Goal: Task Accomplishment & Management: Use online tool/utility

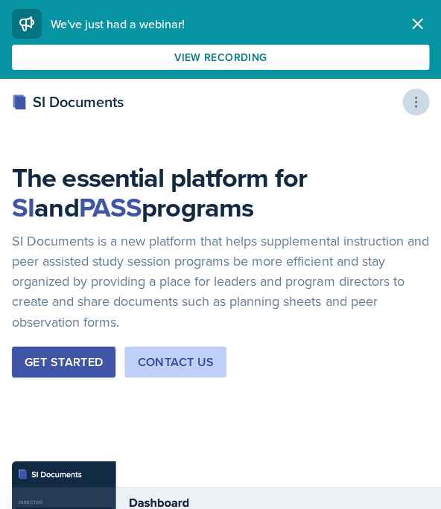
click at [413, 104] on icon at bounding box center [415, 102] width 15 height 15
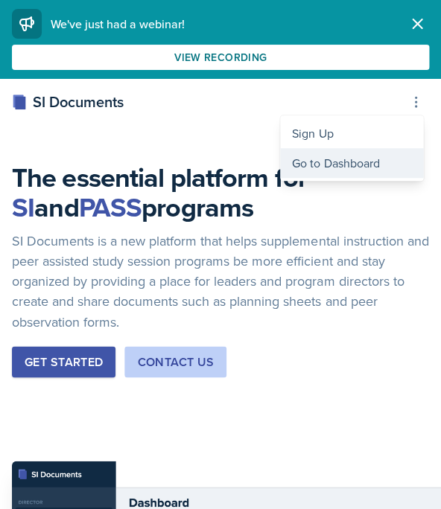
click at [304, 160] on div "Go to Dashboard" at bounding box center [351, 163] width 143 height 30
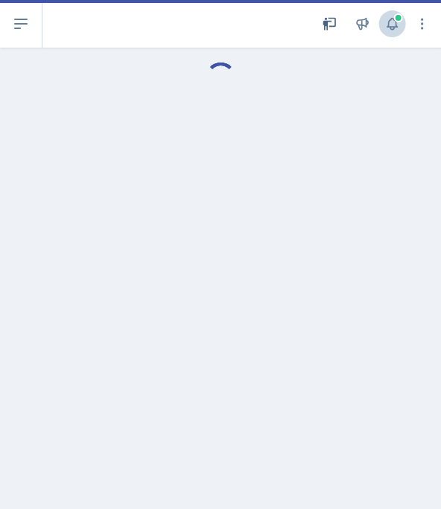
click at [388, 14] on button at bounding box center [391, 23] width 27 height 27
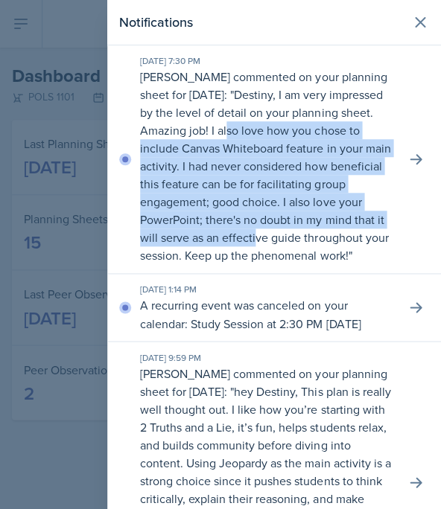
drag, startPoint x: 310, startPoint y: 129, endPoint x: 337, endPoint y: 230, distance: 105.0
click at [337, 233] on p "Destiny, I am very impressed by the level of detail on your planning sheet. Ama…" at bounding box center [265, 174] width 250 height 177
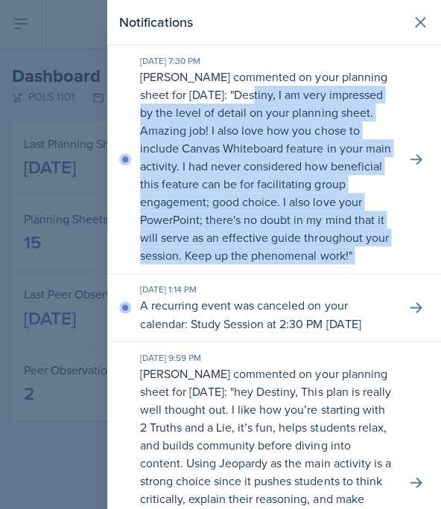
drag, startPoint x: 304, startPoint y: 95, endPoint x: 337, endPoint y: 287, distance: 195.1
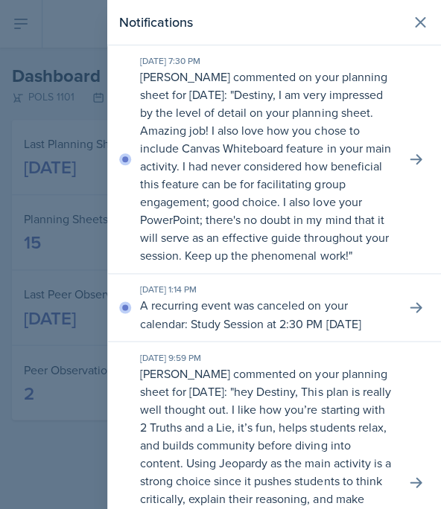
click at [337, 287] on div "[DATE] 1:14 PM A recurring event was canceled on your calendar: Study Session a…" at bounding box center [274, 308] width 334 height 68
click at [38, 159] on div at bounding box center [220, 254] width 441 height 509
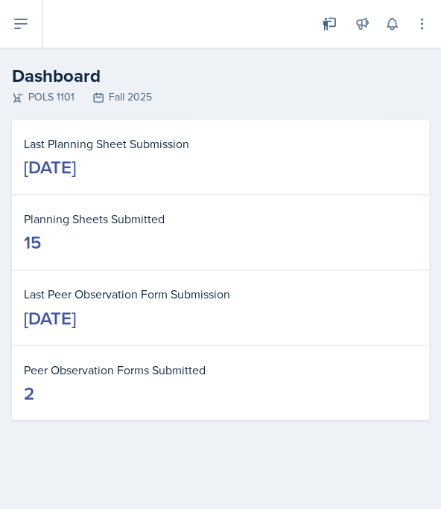
click at [34, 15] on button at bounding box center [21, 24] width 42 height 48
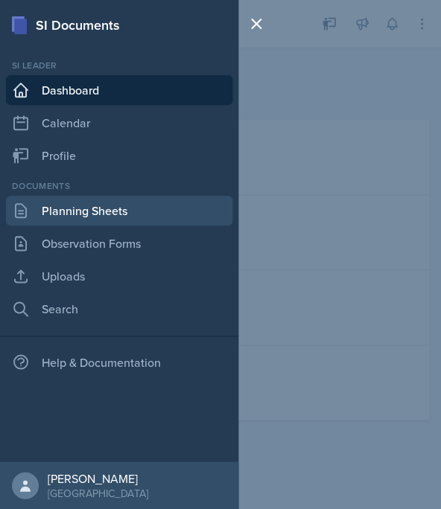
click at [127, 212] on link "Planning Sheets" at bounding box center [119, 211] width 226 height 30
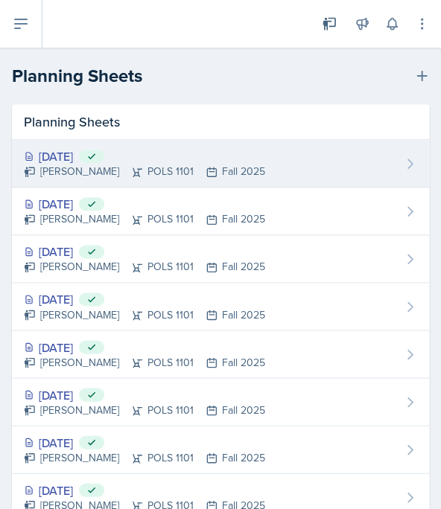
click at [223, 164] on div "[PERSON_NAME] POLS 1101 Fall 2025" at bounding box center [144, 172] width 241 height 16
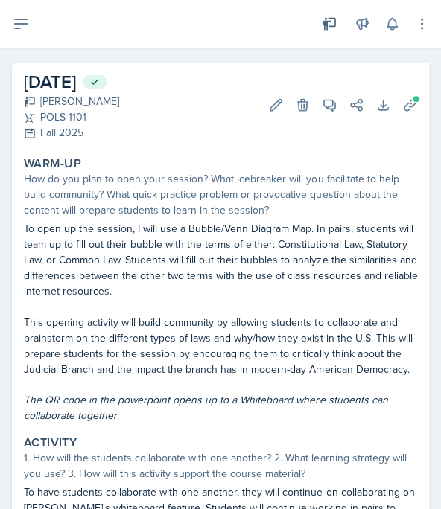
scroll to position [32, 0]
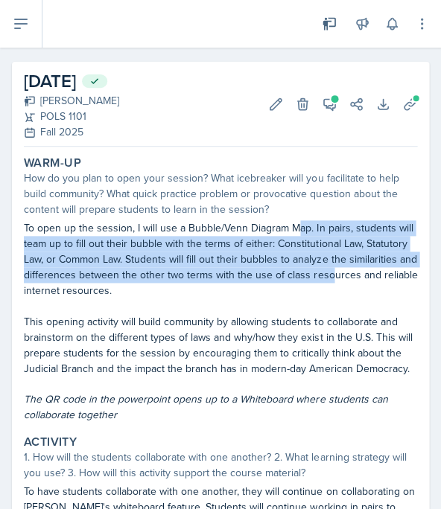
drag, startPoint x: 298, startPoint y: 223, endPoint x: 325, endPoint y: 278, distance: 61.6
click at [325, 278] on p "To open up the session, I will use a Bubble/Venn Diagram Map. In pairs, student…" at bounding box center [220, 259] width 393 height 78
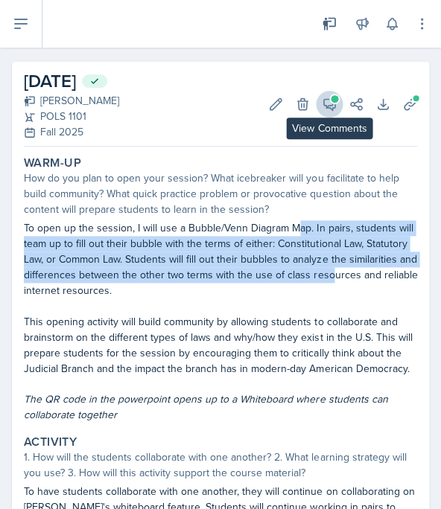
click at [328, 107] on icon at bounding box center [329, 104] width 11 height 11
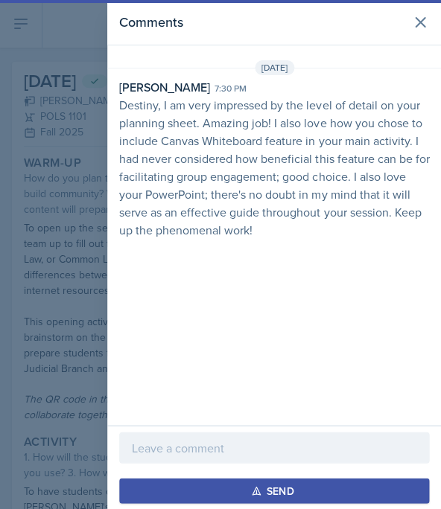
click at [286, 451] on p at bounding box center [274, 448] width 285 height 18
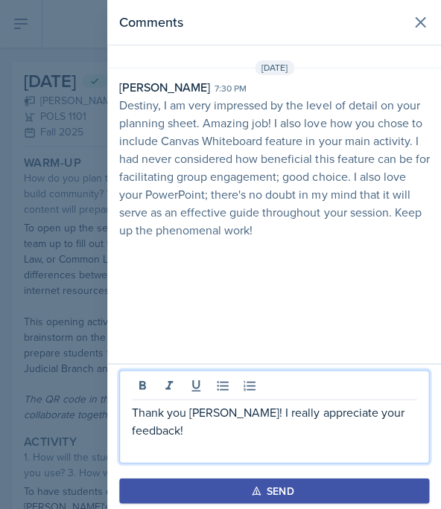
click at [299, 498] on button "Send" at bounding box center [274, 490] width 310 height 25
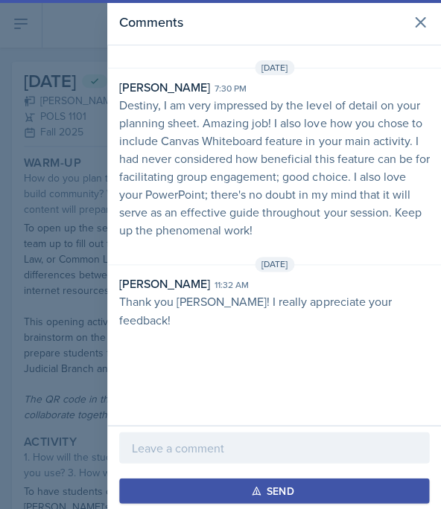
scroll to position [49, 0]
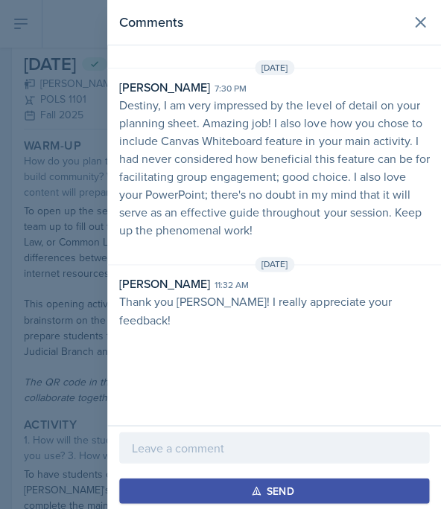
click at [25, 182] on div at bounding box center [220, 254] width 441 height 509
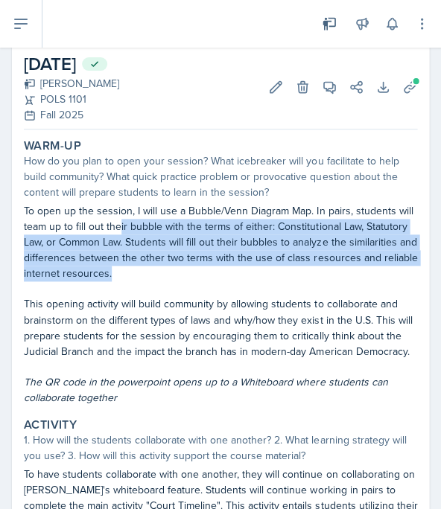
drag, startPoint x: 118, startPoint y: 217, endPoint x: 298, endPoint y: 268, distance: 187.2
click at [298, 268] on p "To open up the session, I will use a Bubble/Venn Diagram Map. In pairs, student…" at bounding box center [220, 242] width 393 height 78
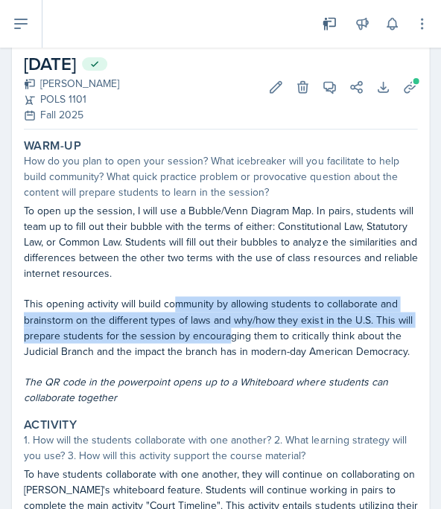
drag, startPoint x: 174, startPoint y: 300, endPoint x: 224, endPoint y: 319, distance: 54.0
click at [224, 325] on p "This opening activity will build community by allowing students to collaborate …" at bounding box center [220, 327] width 393 height 63
click at [224, 319] on p "This opening activity will build community by allowing students to collaborate …" at bounding box center [220, 327] width 393 height 63
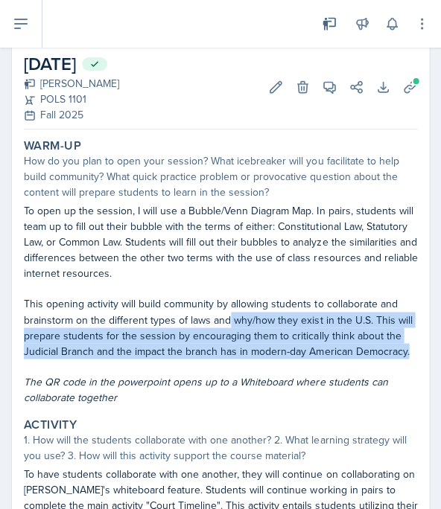
drag, startPoint x: 224, startPoint y: 319, endPoint x: 301, endPoint y: 362, distance: 88.0
click at [301, 362] on div "To open up the session, I will use a Bubble/Venn Diagram Map. In pairs, student…" at bounding box center [220, 304] width 393 height 202
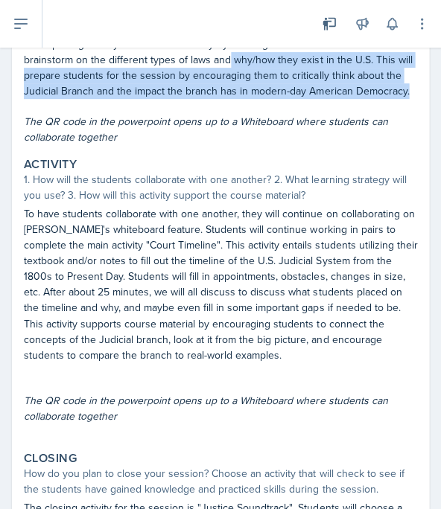
scroll to position [310, 0]
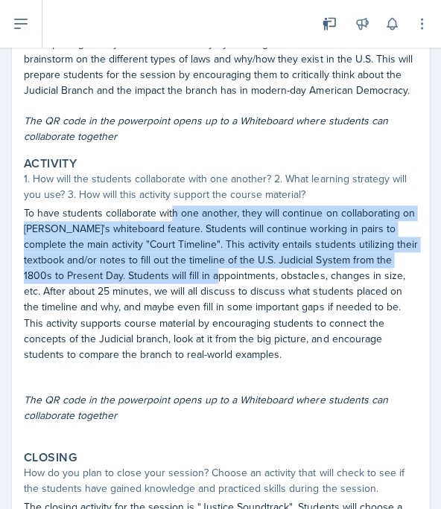
drag, startPoint x: 171, startPoint y: 209, endPoint x: 217, endPoint y: 274, distance: 80.2
click at [217, 273] on p "To have students collaborate with one another, they will continue on collaborat…" at bounding box center [220, 284] width 393 height 156
click at [165, 241] on p "To have students collaborate with one another, they will continue on collaborat…" at bounding box center [220, 284] width 393 height 156
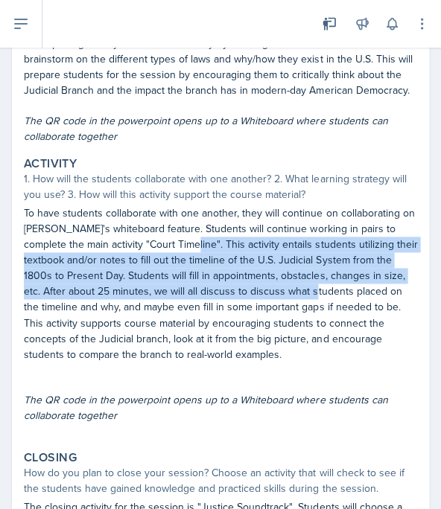
drag, startPoint x: 165, startPoint y: 241, endPoint x: 308, endPoint y: 273, distance: 146.7
click at [308, 279] on p "To have students collaborate with one another, they will continue on collaborat…" at bounding box center [220, 284] width 393 height 156
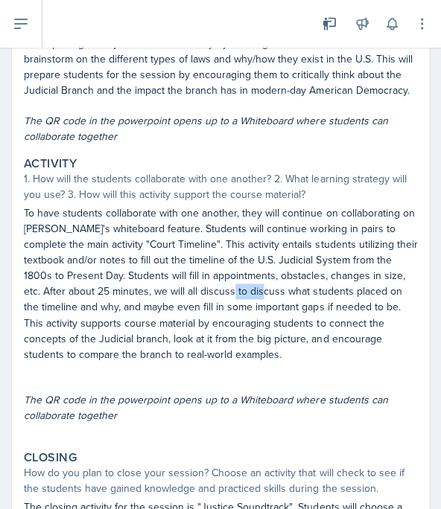
drag, startPoint x: 223, startPoint y: 290, endPoint x: 259, endPoint y: 290, distance: 35.8
click at [259, 290] on p "To have students collaborate with one another, they will continue on collaborat…" at bounding box center [220, 284] width 393 height 156
drag, startPoint x: 199, startPoint y: 283, endPoint x: 364, endPoint y: 292, distance: 165.6
click at [369, 290] on p "To have students collaborate with one another, they will continue on collaborat…" at bounding box center [220, 284] width 393 height 156
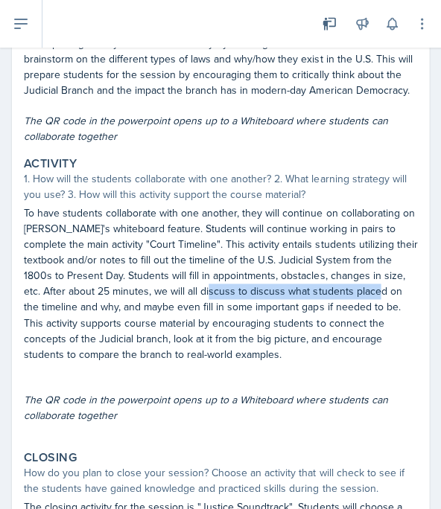
click at [360, 281] on p "To have students collaborate with one another, they will continue on collaborat…" at bounding box center [220, 284] width 393 height 156
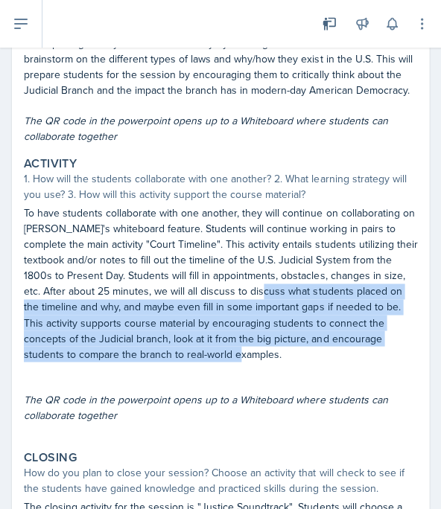
drag, startPoint x: 256, startPoint y: 293, endPoint x: 336, endPoint y: 345, distance: 95.2
click at [336, 346] on p "To have students collaborate with one another, they will continue on collaborat…" at bounding box center [220, 284] width 393 height 156
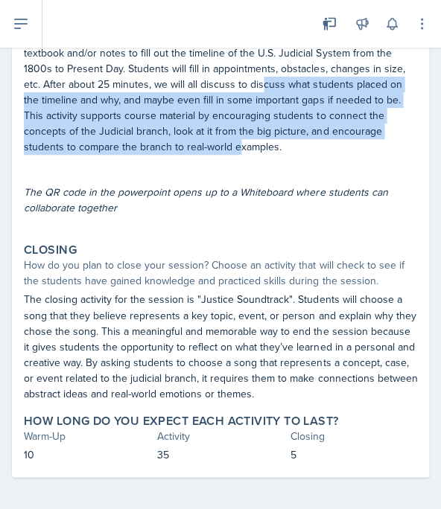
scroll to position [516, 0]
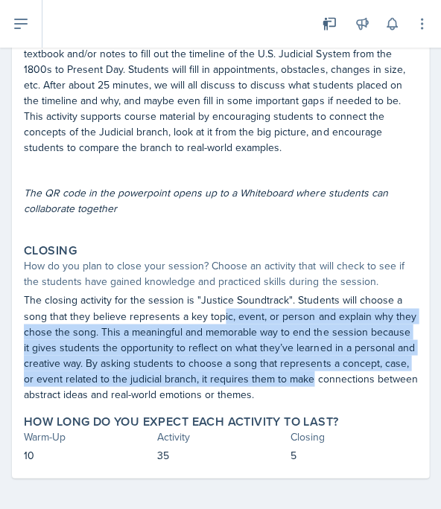
drag, startPoint x: 222, startPoint y: 304, endPoint x: 300, endPoint y: 375, distance: 106.0
click at [300, 375] on p "The closing activity for the session is "Justice Soundtrack". Students will cho…" at bounding box center [220, 347] width 393 height 109
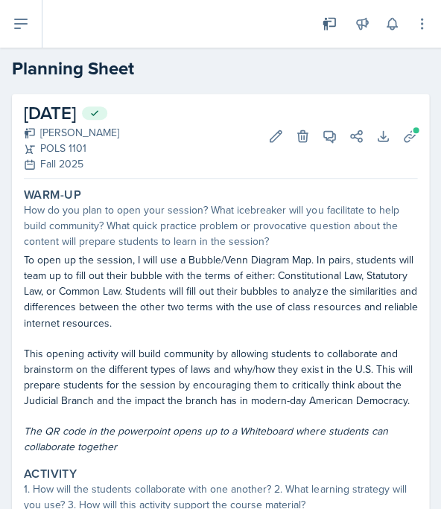
scroll to position [0, 0]
